Goal: Use online tool/utility: Utilize a website feature to perform a specific function

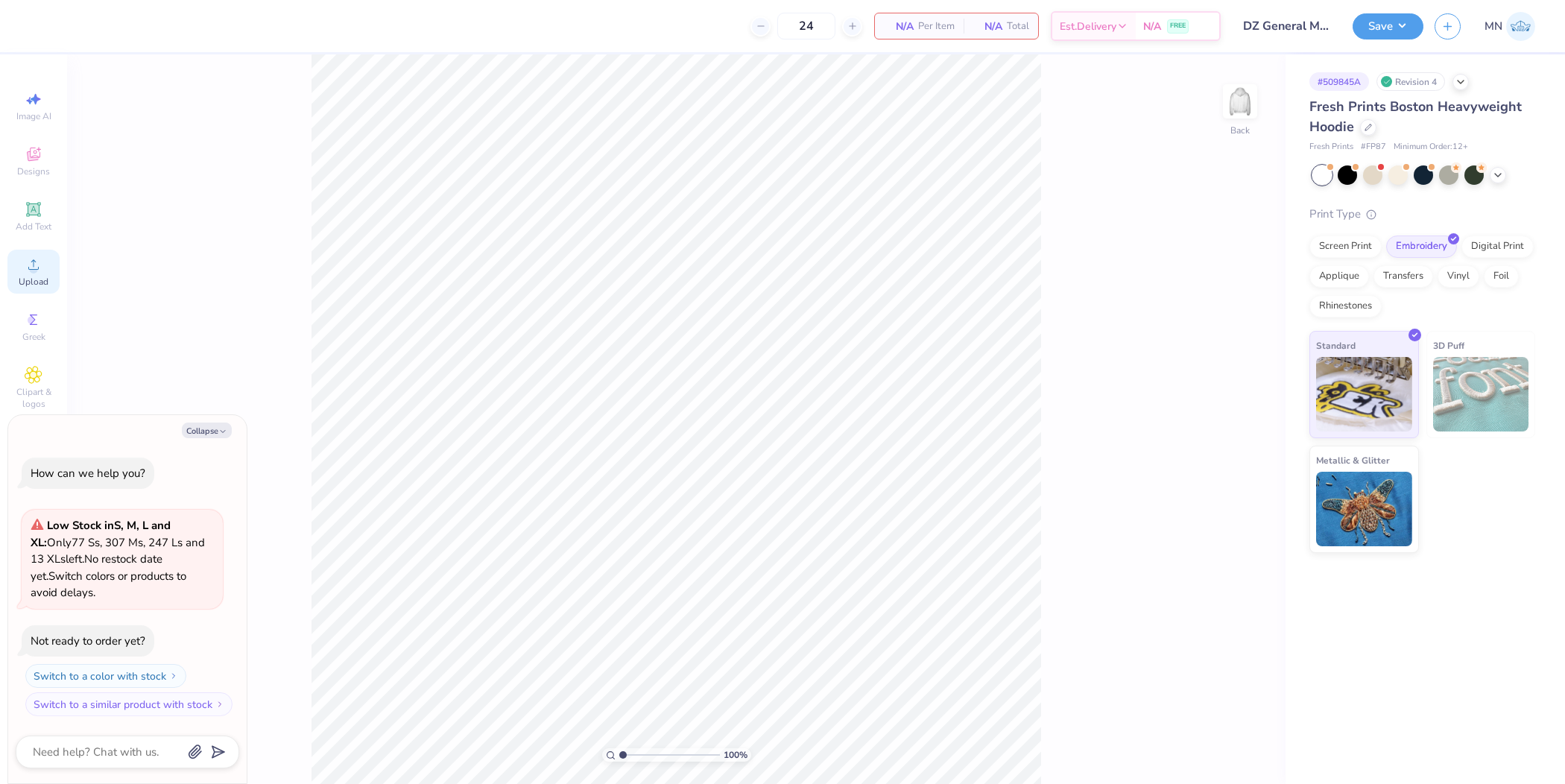
click at [37, 264] on icon at bounding box center [33, 264] width 18 height 18
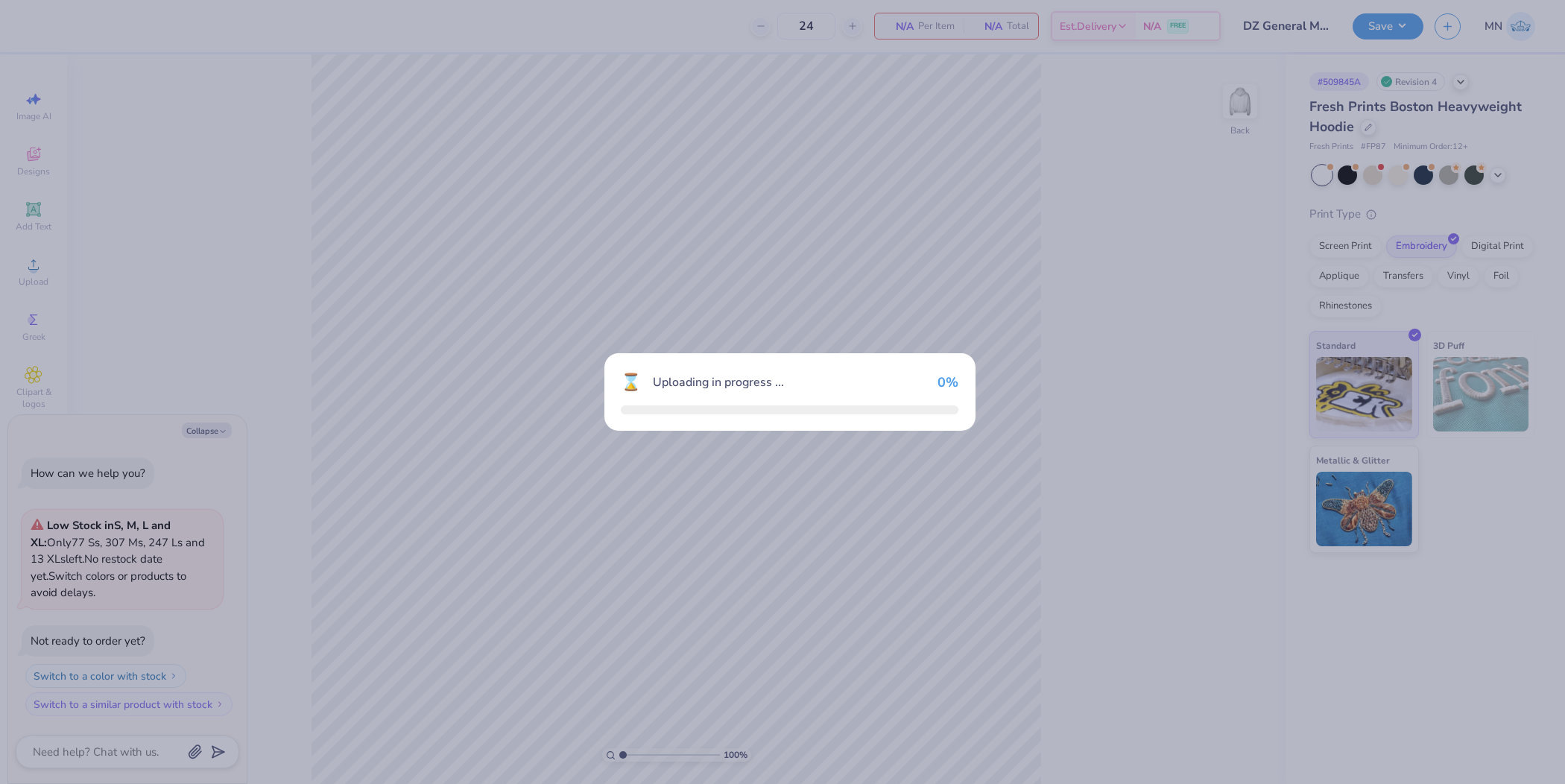
type textarea "x"
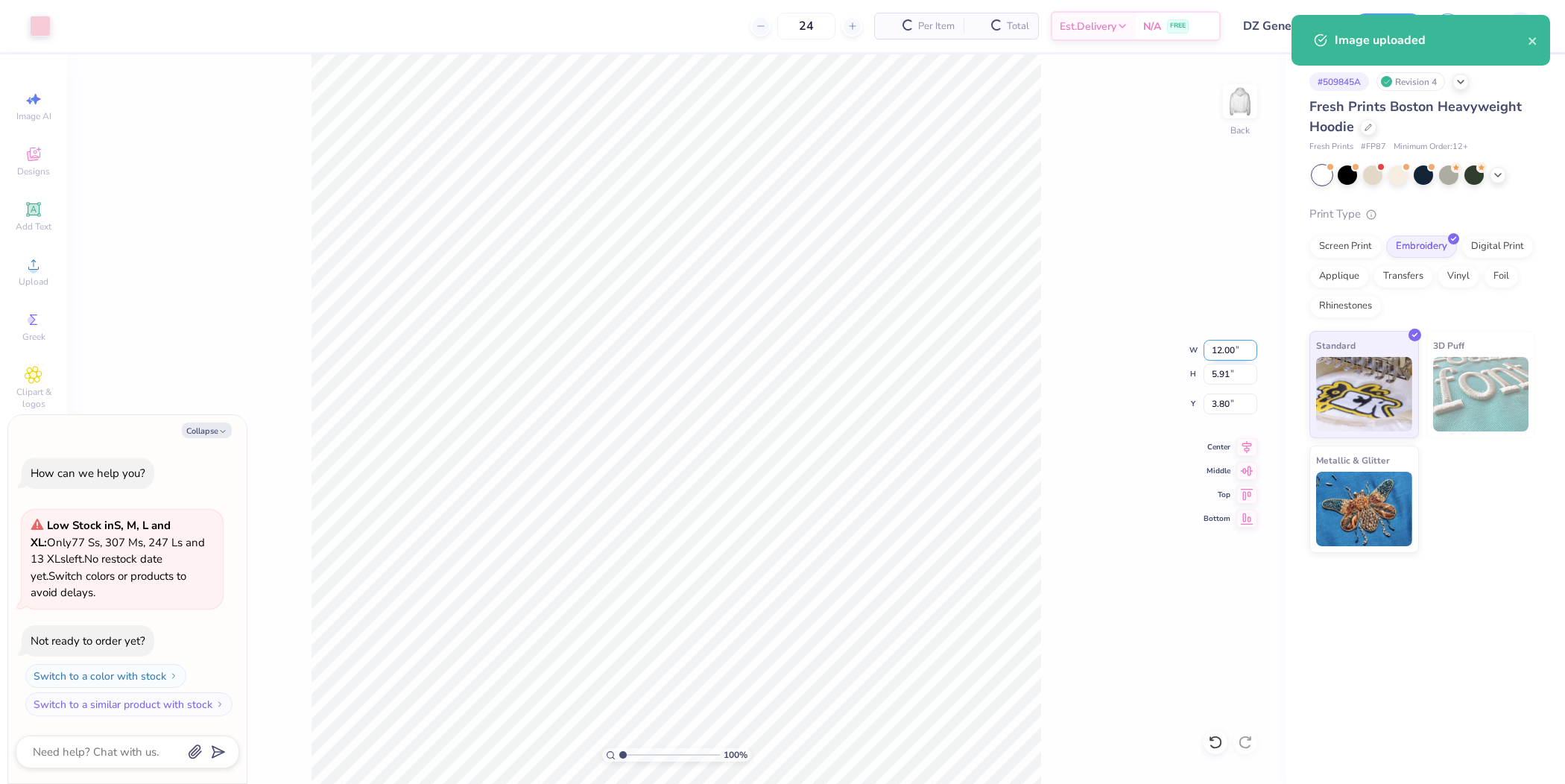
click at [1231, 347] on input "12.00" at bounding box center [1230, 350] width 53 height 21
type input "3.5"
type textarea "x"
type input "3.50"
type input "1.72"
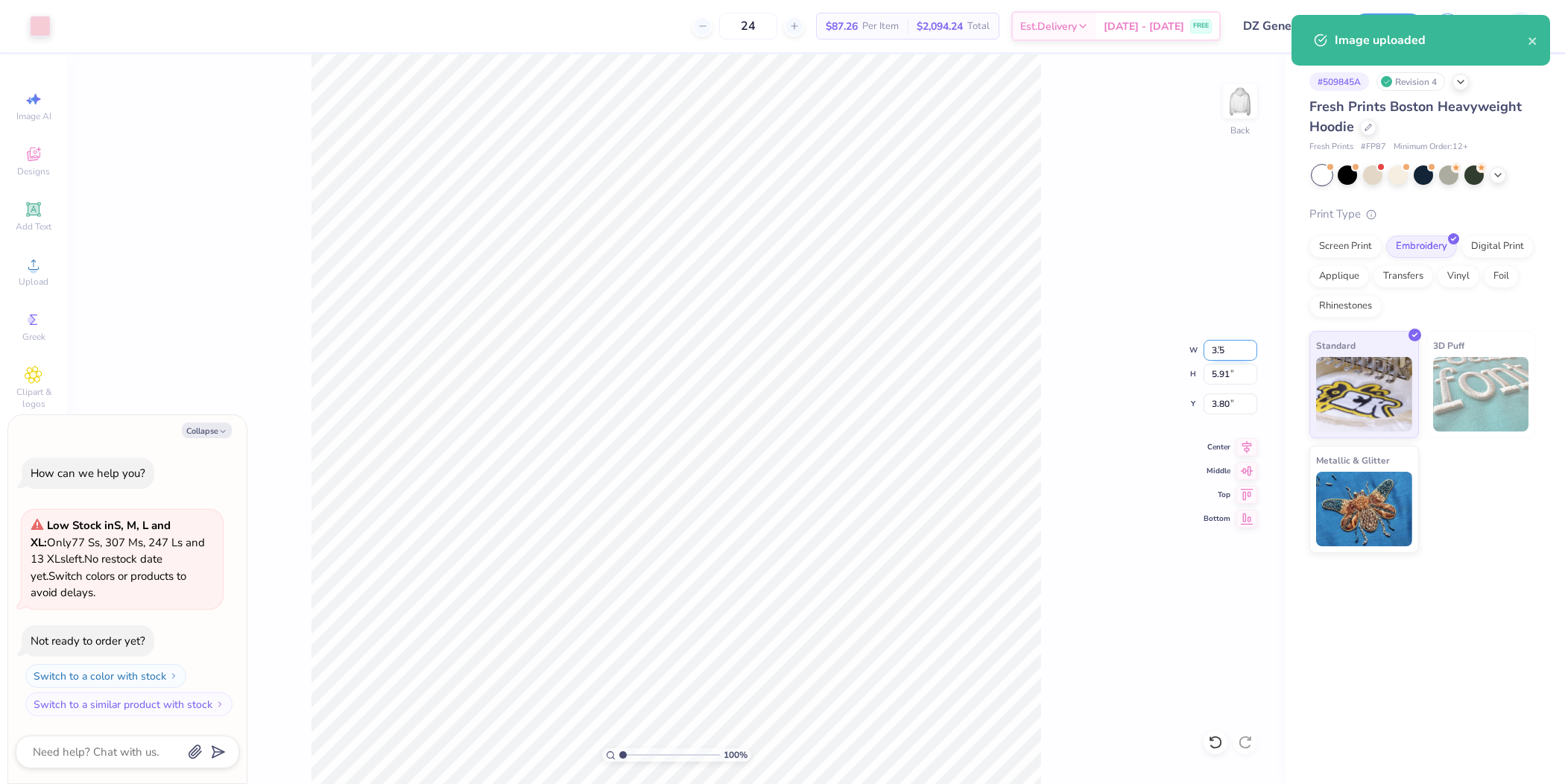
type input "5.89"
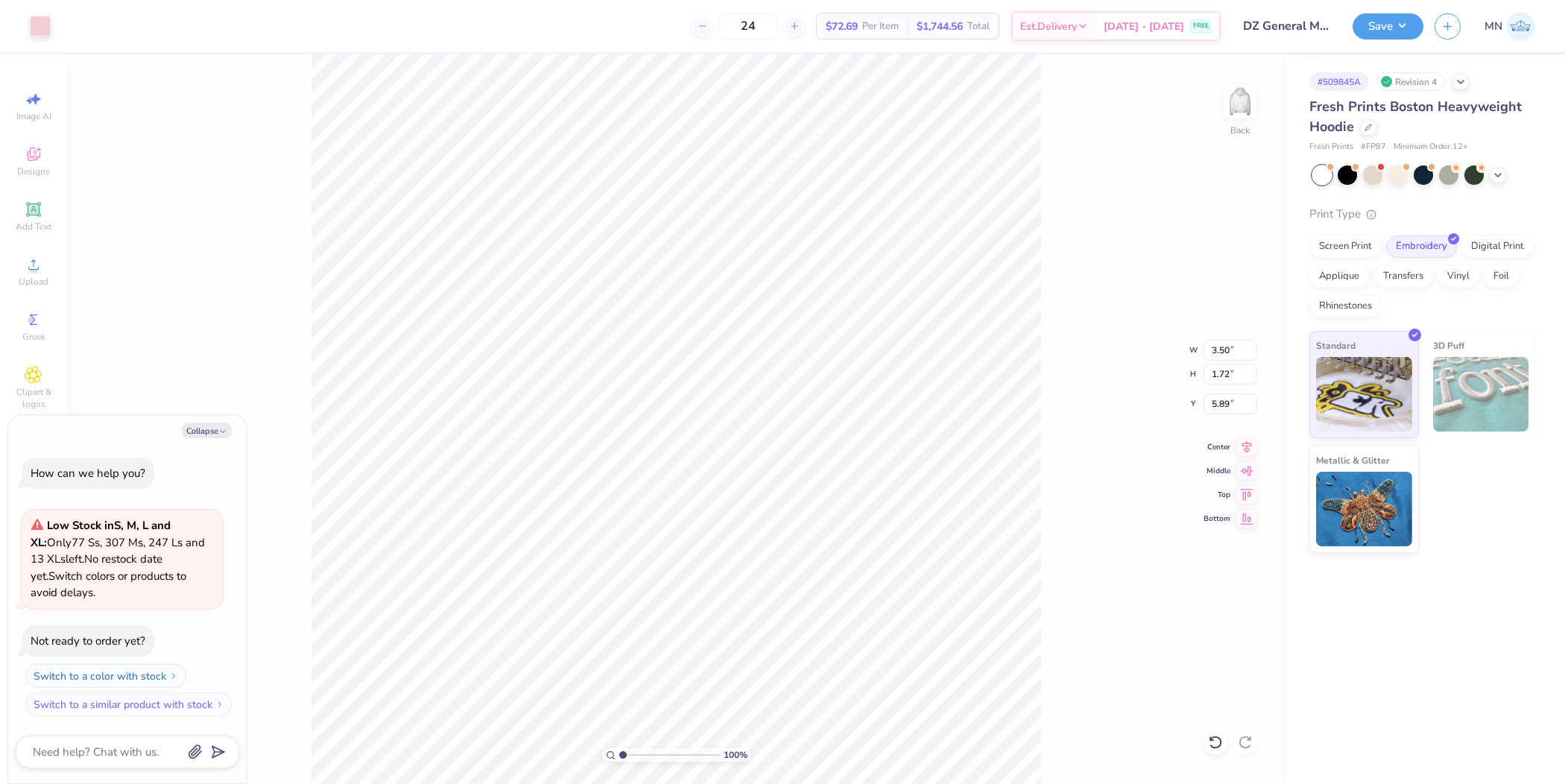
type textarea "x"
click at [1239, 405] on input "5.89" at bounding box center [1230, 403] width 53 height 21
type input "3"
type textarea "x"
type input "3.00"
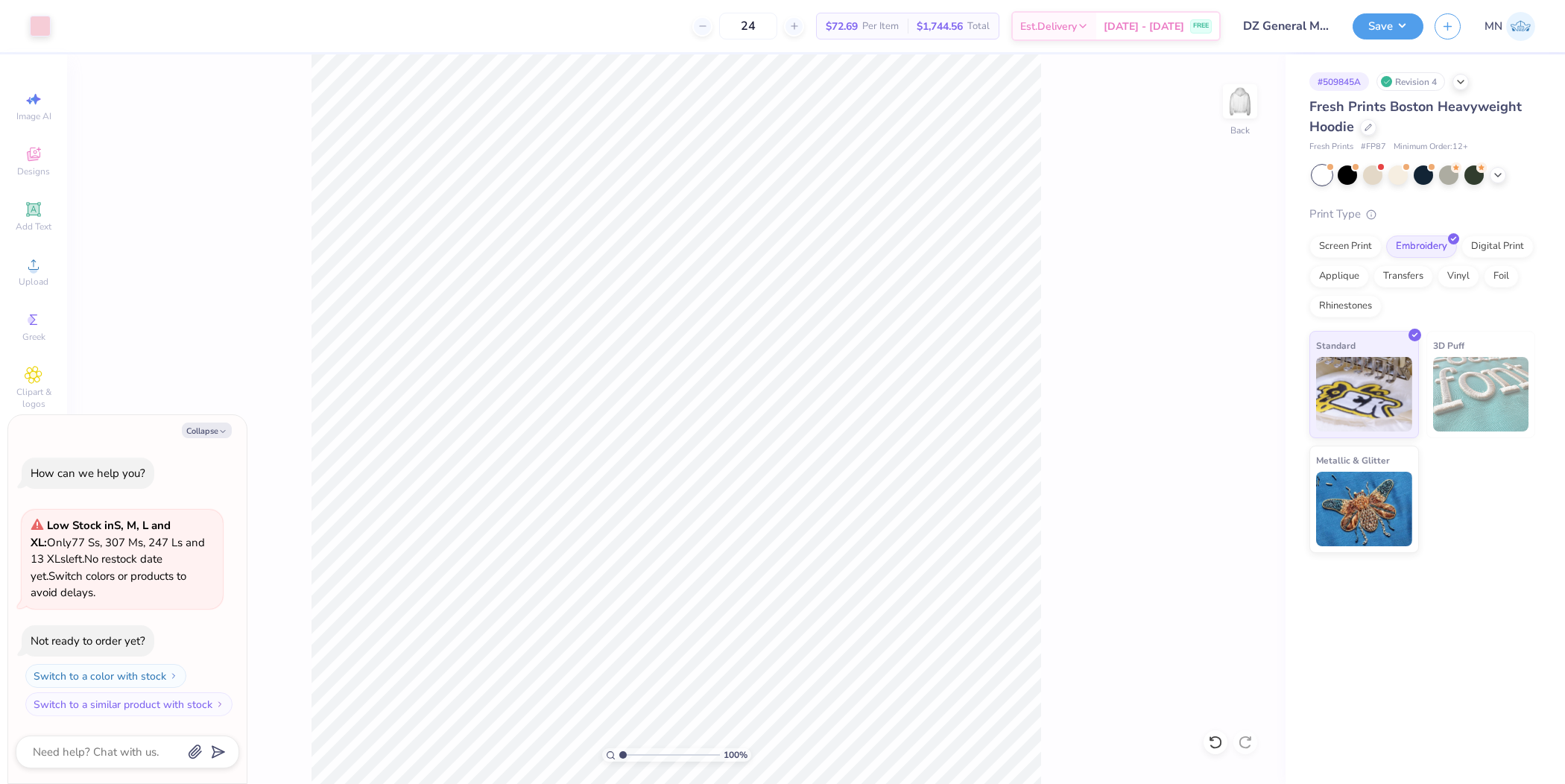
type textarea "x"
click at [1233, 348] on input "3.50" at bounding box center [1230, 350] width 53 height 21
type input "4"
type textarea "x"
type input "4.00"
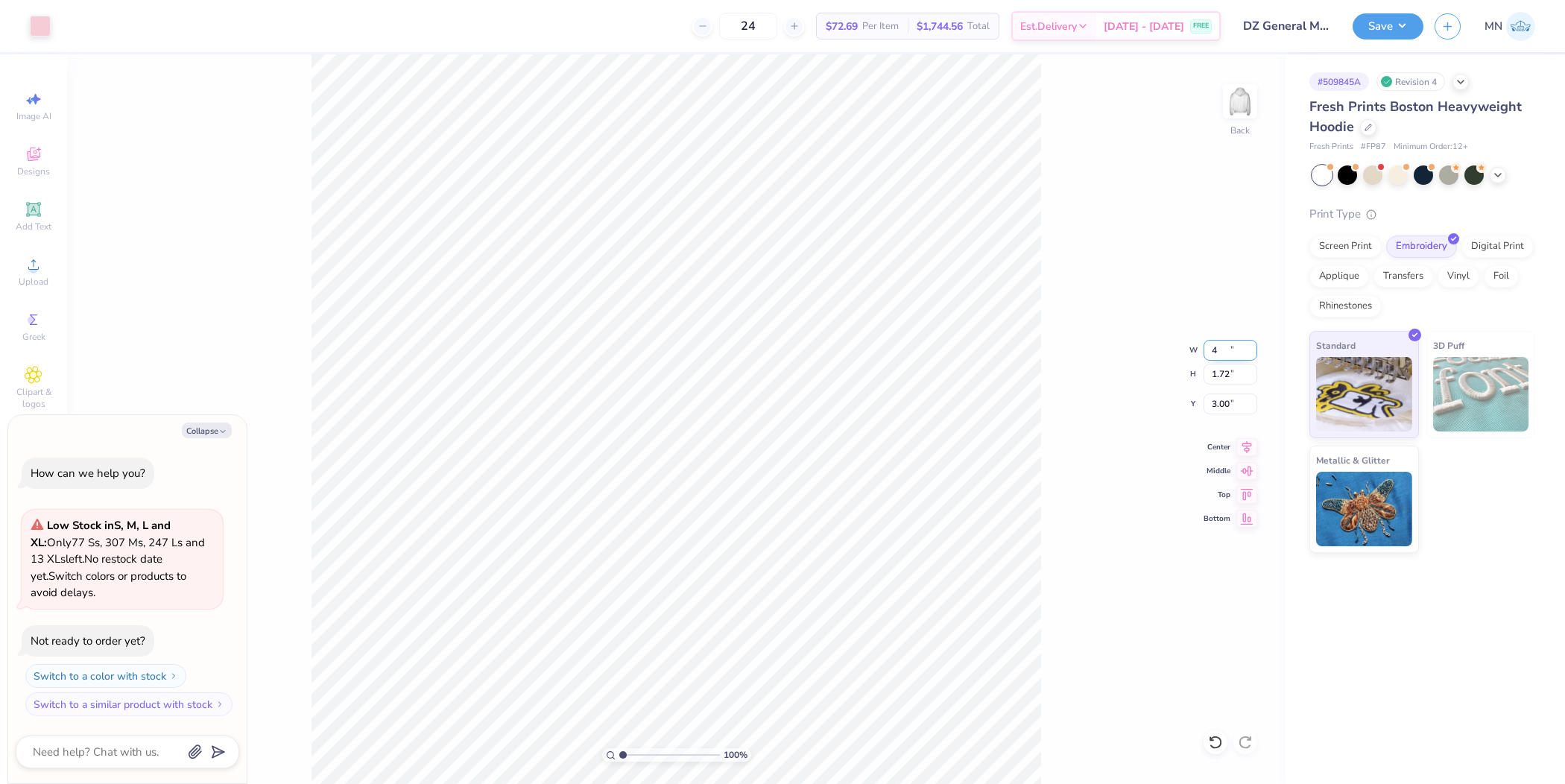
type input "1.97"
click at [1220, 405] on input "2.88" at bounding box center [1230, 403] width 53 height 21
type input "3"
type textarea "x"
type input "3.00"
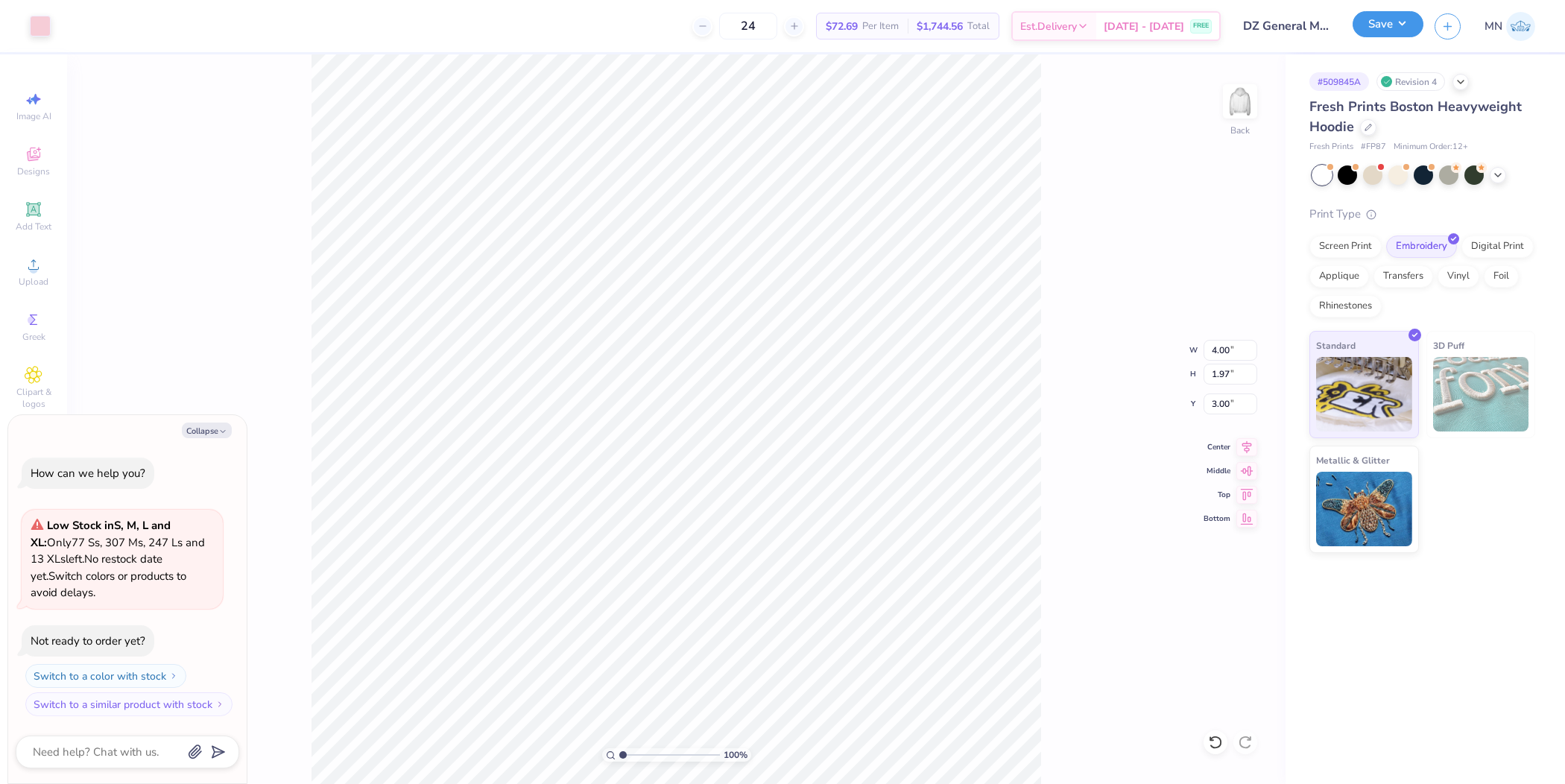
click at [1251, 22] on button "Save" at bounding box center [1388, 24] width 71 height 26
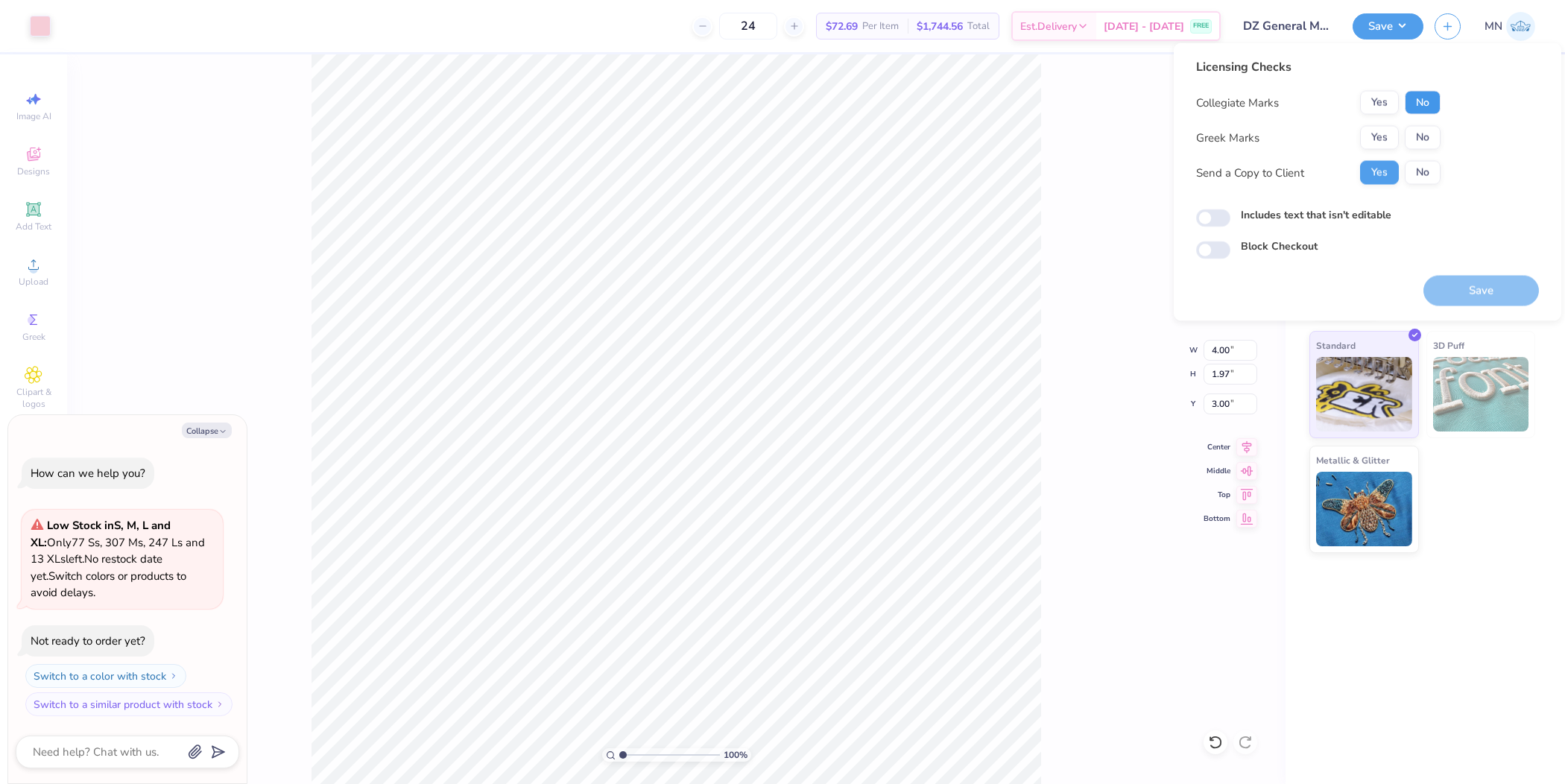
click at [1251, 108] on button "No" at bounding box center [1423, 103] width 36 height 24
drag, startPoint x: 1388, startPoint y: 133, endPoint x: 1406, endPoint y: 158, distance: 30.8
click at [1251, 133] on button "Yes" at bounding box center [1379, 137] width 38 height 24
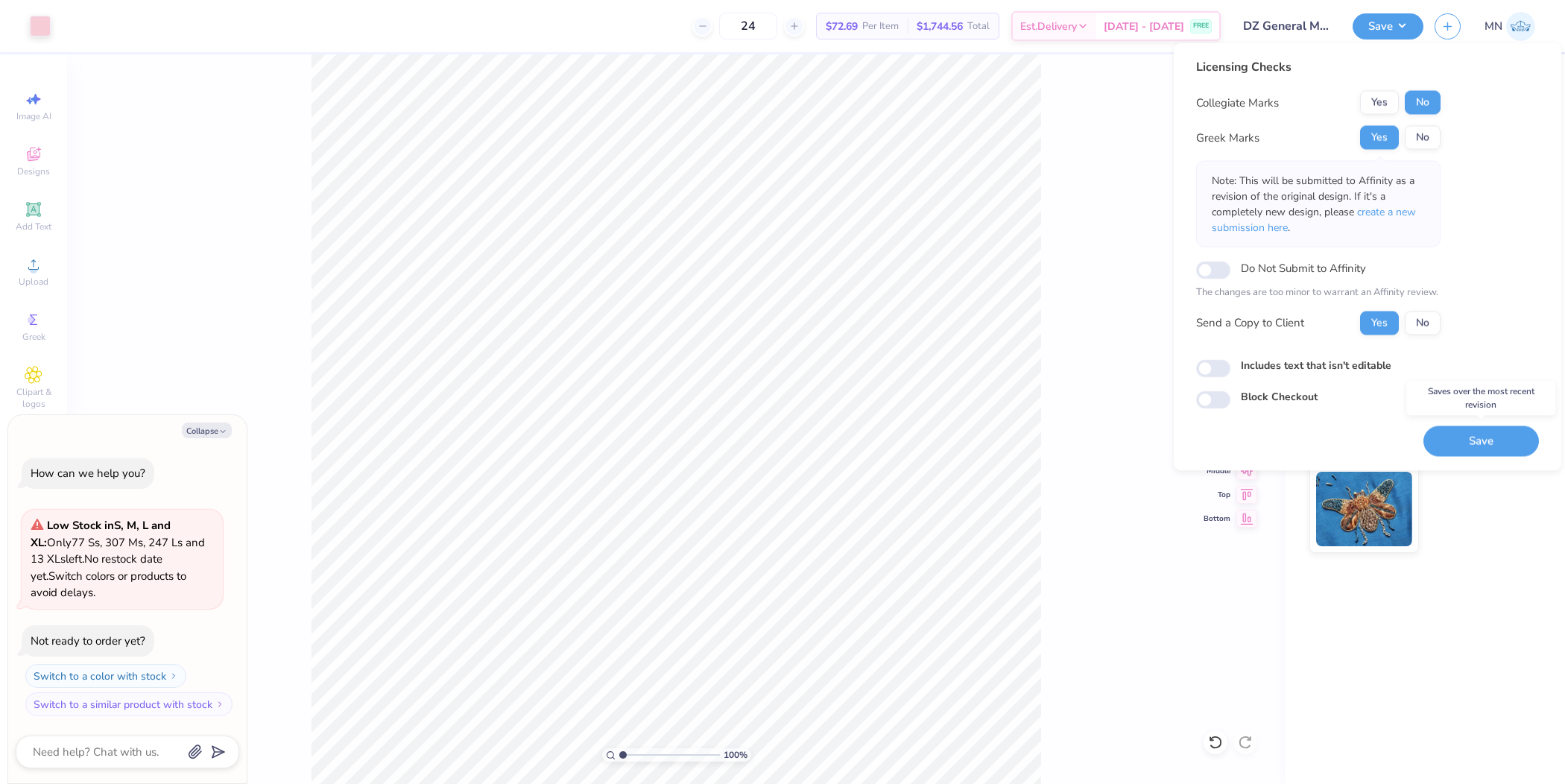
click at [1251, 441] on button "Save" at bounding box center [1480, 440] width 115 height 31
type textarea "x"
